Goal: Transaction & Acquisition: Purchase product/service

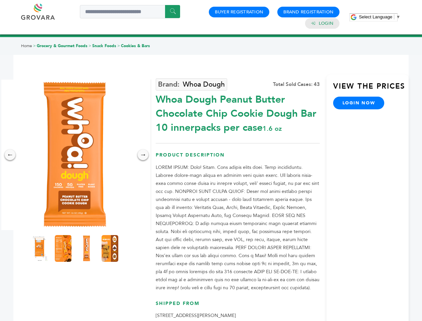
click at [379, 17] on span "Select Language" at bounding box center [375, 16] width 33 height 5
click at [75, 155] on img at bounding box center [75, 154] width 150 height 150
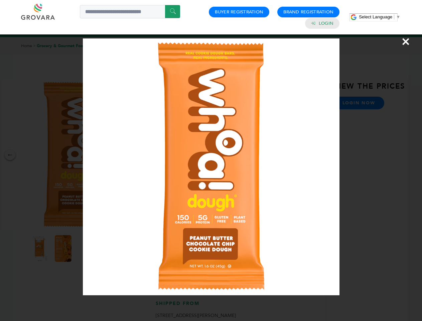
click at [10, 155] on div "×" at bounding box center [211, 160] width 422 height 321
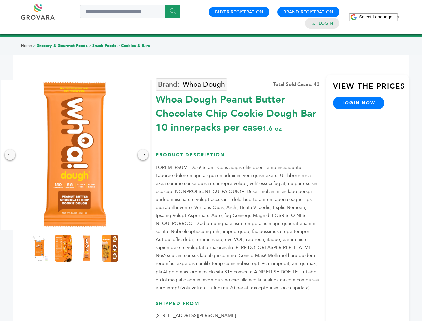
click at [143, 155] on div "→" at bounding box center [143, 154] width 11 height 11
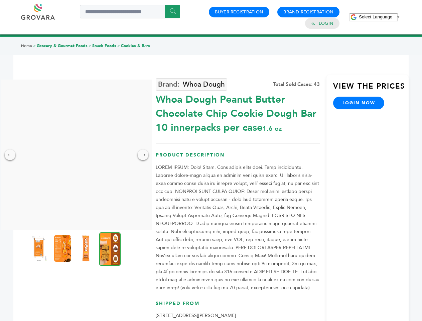
click at [40, 248] on img at bounding box center [39, 248] width 17 height 27
click at [0, 0] on div "×" at bounding box center [0, 0] width 0 height 0
click at [87, 248] on img at bounding box center [85, 248] width 17 height 27
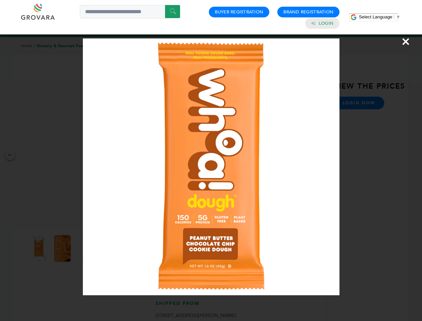
click at [110, 248] on div "×" at bounding box center [211, 160] width 422 height 321
